Goal: Book appointment/travel/reservation

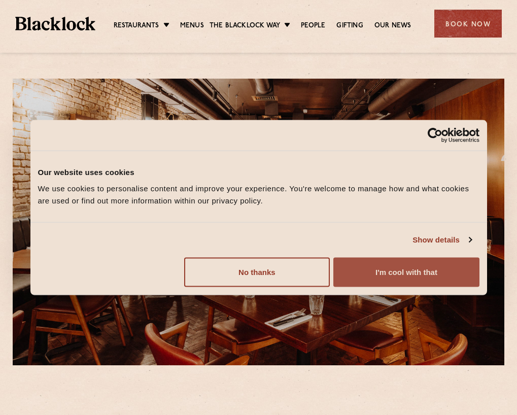
click at [409, 277] on button "I'm cool with that" at bounding box center [406, 271] width 146 height 29
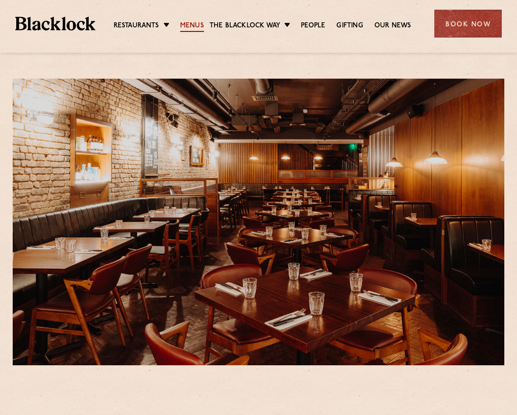
click at [191, 25] on link "Menus" at bounding box center [192, 26] width 24 height 11
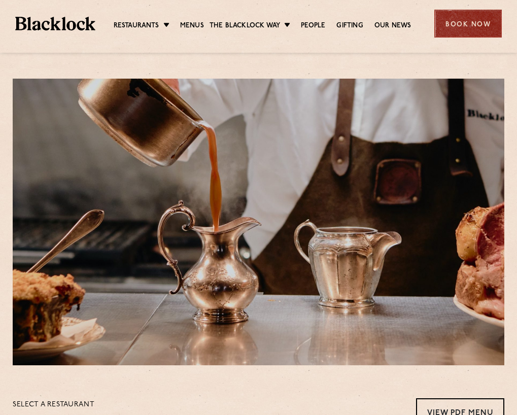
click at [474, 28] on div "Book Now" at bounding box center [467, 24] width 67 height 28
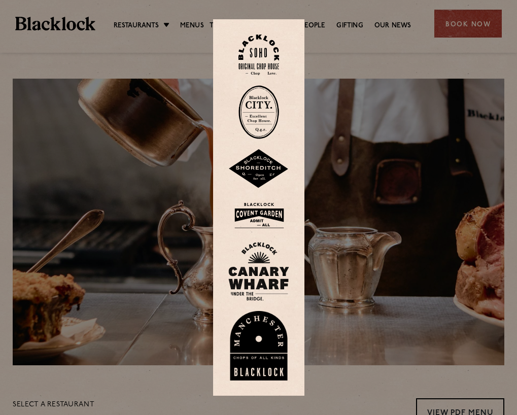
click at [274, 212] on img at bounding box center [258, 215] width 61 height 33
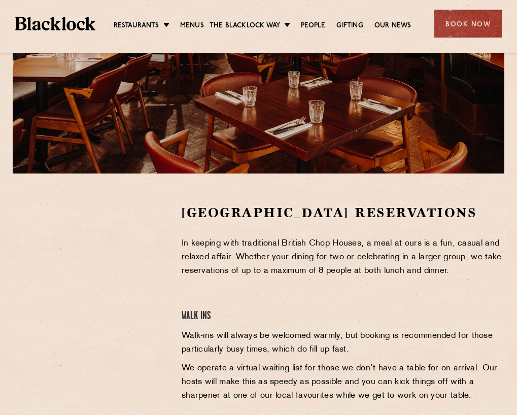
scroll to position [203, 0]
